Goal: Check status: Check status

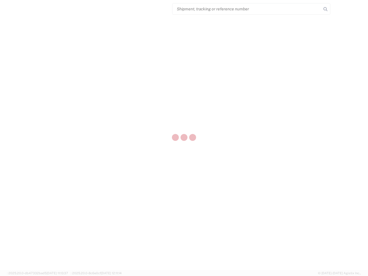
select select "US"
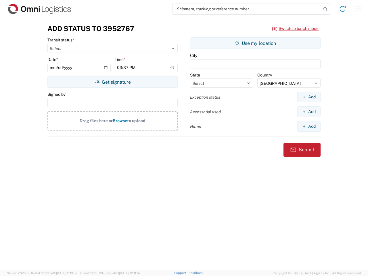
click at [247, 9] on input "search" at bounding box center [246, 8] width 149 height 11
click at [325, 9] on icon at bounding box center [325, 9] width 8 height 8
click at [342, 9] on icon at bounding box center [342, 8] width 9 height 9
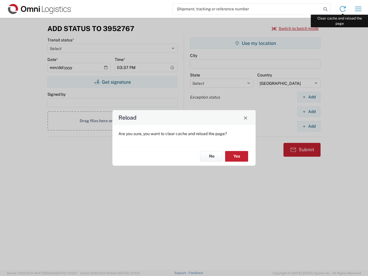
click at [358, 9] on div "Reload Are you sure, you want to clear cache and reload the page? No Yes" at bounding box center [184, 138] width 368 height 276
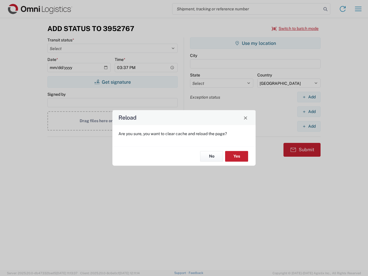
click at [295, 28] on div "Reload Are you sure, you want to clear cache and reload the page? No Yes" at bounding box center [184, 138] width 368 height 276
click at [112, 82] on div "Reload Are you sure, you want to clear cache and reload the page? No Yes" at bounding box center [184, 138] width 368 height 276
click at [255, 43] on div "Reload Are you sure, you want to clear cache and reload the page? No Yes" at bounding box center [184, 138] width 368 height 276
click at [308, 97] on div "Reload Are you sure, you want to clear cache and reload the page? No Yes" at bounding box center [184, 138] width 368 height 276
click at [308, 111] on div "Reload Are you sure, you want to clear cache and reload the page? No Yes" at bounding box center [184, 138] width 368 height 276
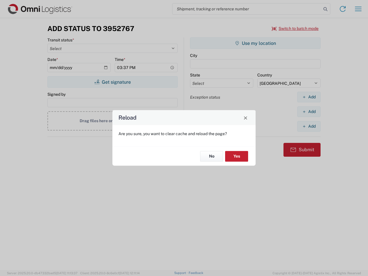
click at [308, 126] on div "Reload Are you sure, you want to clear cache and reload the page? No Yes" at bounding box center [184, 138] width 368 height 276
